Goal: Task Accomplishment & Management: Manage account settings

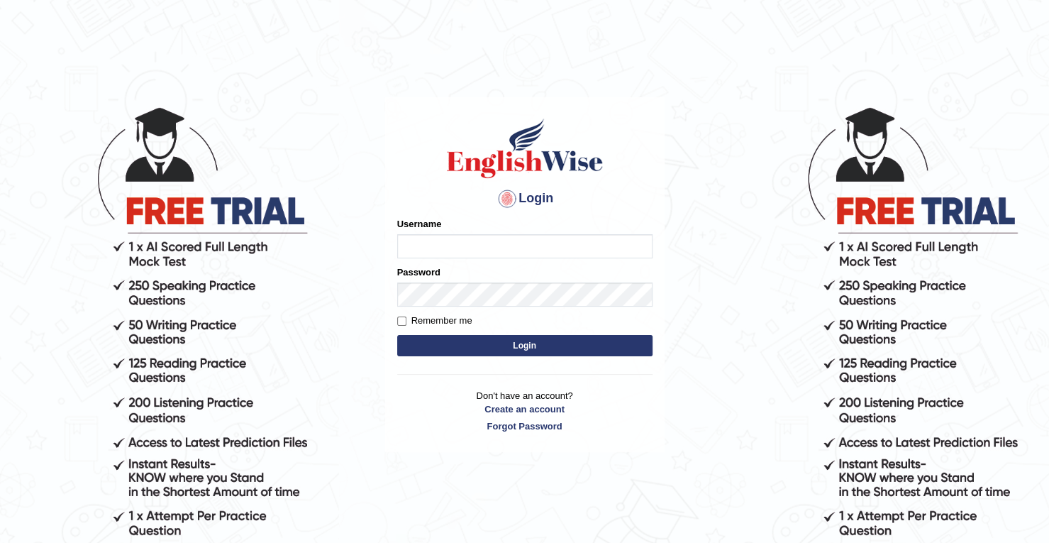
type input "[PERSON_NAME]"
click at [438, 354] on button "Login" at bounding box center [524, 345] width 255 height 21
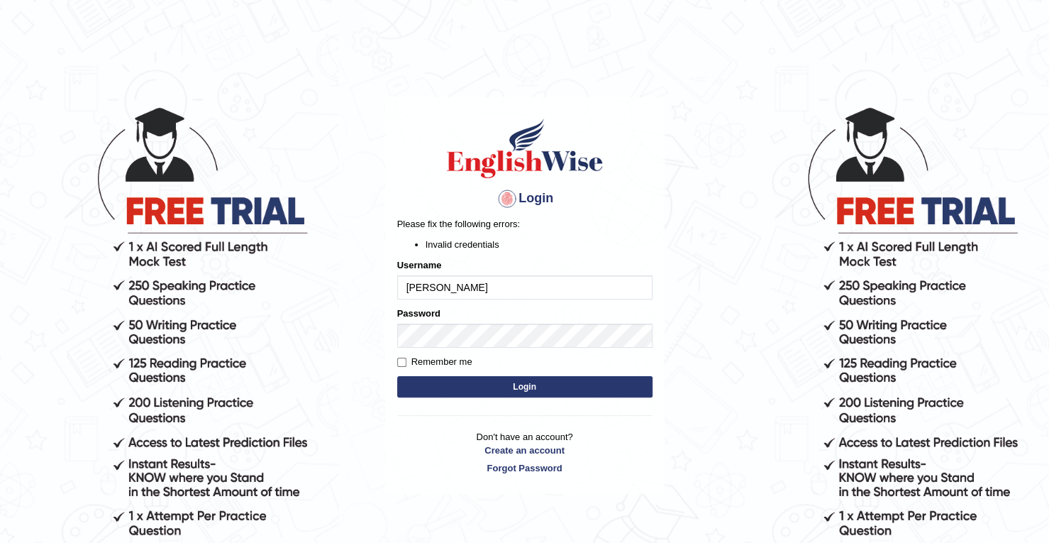
click at [446, 387] on button "Login" at bounding box center [524, 386] width 255 height 21
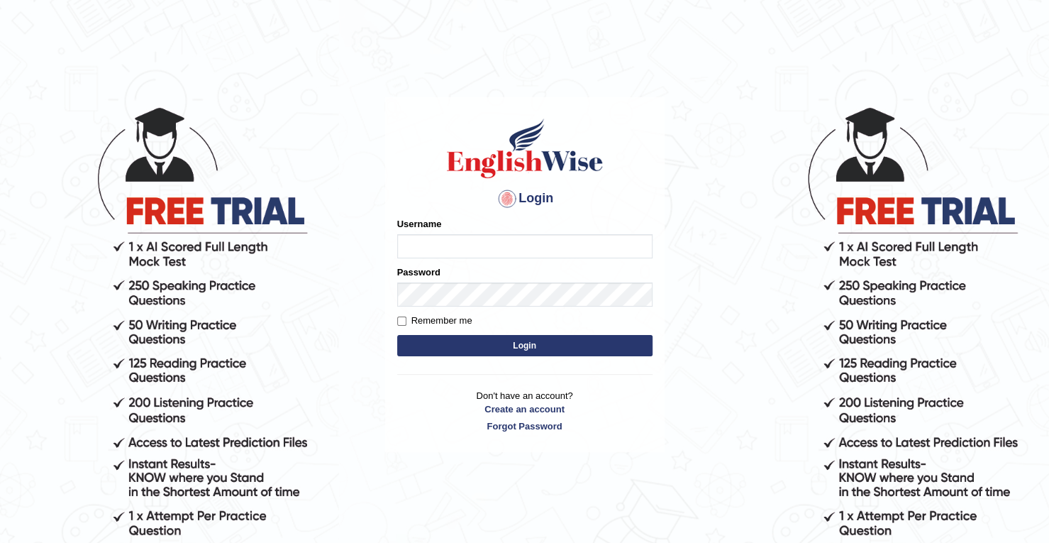
type input "[PERSON_NAME]"
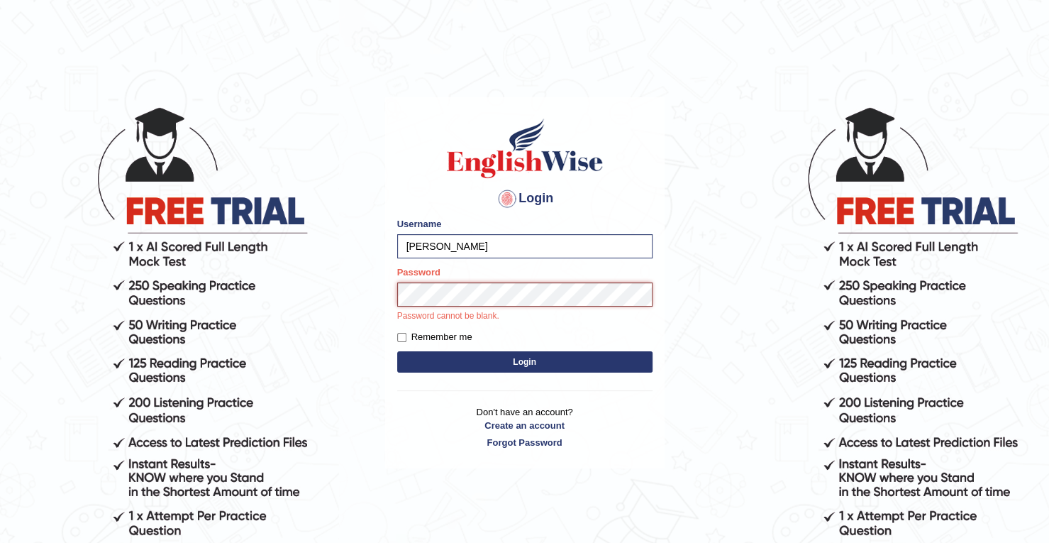
click at [397, 351] on button "Login" at bounding box center [524, 361] width 255 height 21
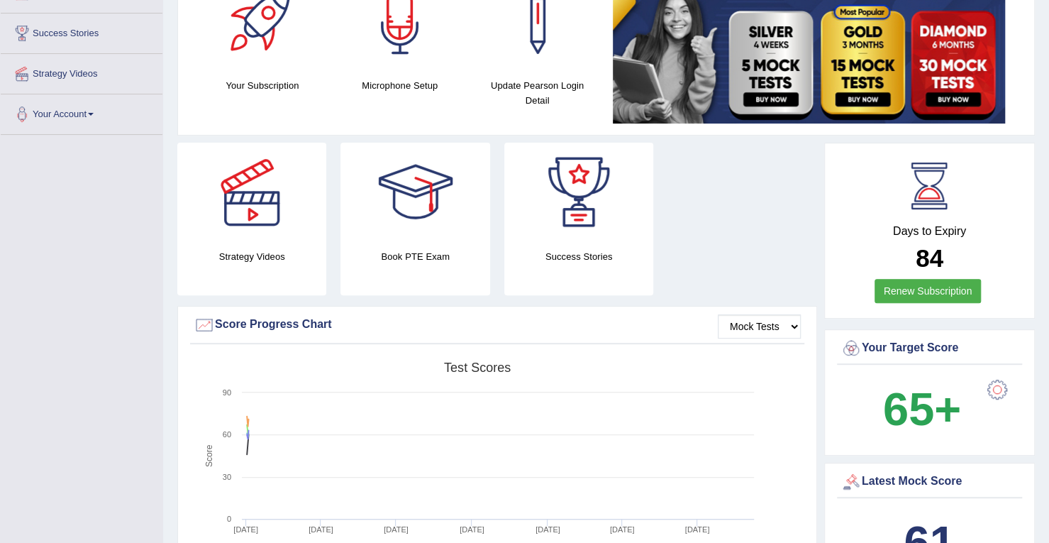
scroll to position [192, 0]
